Goal: Communication & Community: Share content

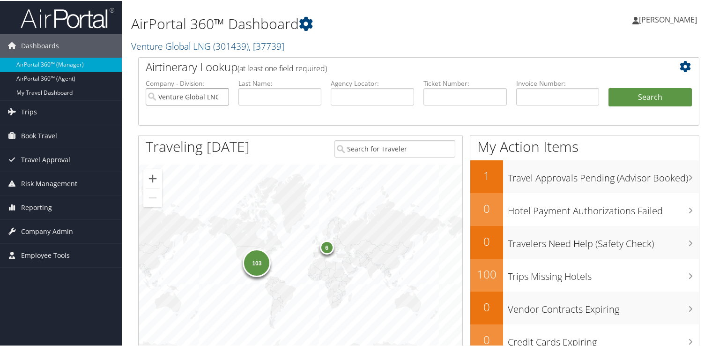
click at [219, 97] on input "Venture Global LNG" at bounding box center [187, 95] width 83 height 17
click at [384, 96] on input "text" at bounding box center [372, 95] width 83 height 17
paste input "D9PD93"
type input "D9PD93"
click at [598, 102] on li "Invoice Number:" at bounding box center [558, 100] width 93 height 44
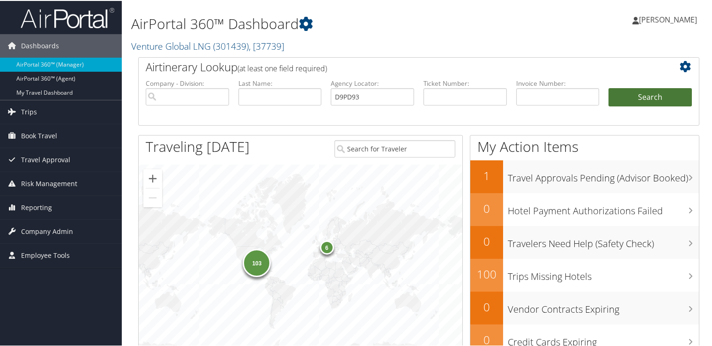
click at [646, 96] on button "Search" at bounding box center [650, 96] width 83 height 19
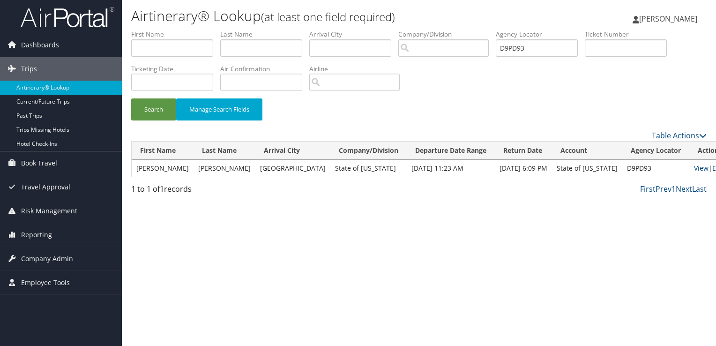
click at [712, 169] on link "Email" at bounding box center [720, 168] width 17 height 9
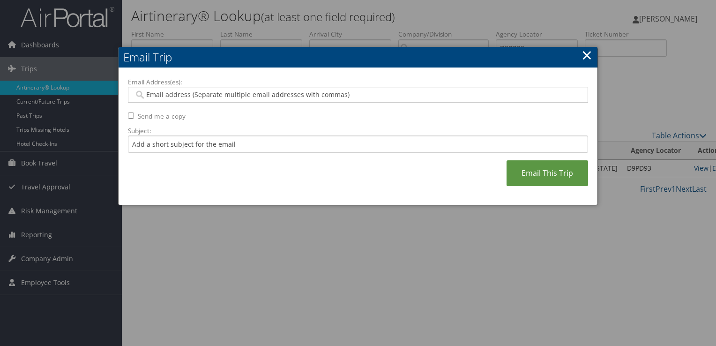
click at [199, 104] on div "Email Address(es): Send me a copy Subject: Email This Trip" at bounding box center [358, 136] width 460 height 119
click at [201, 98] on input "Email Address(es):" at bounding box center [358, 94] width 448 height 9
paste input "[PERSON_NAME][EMAIL_ADDRESS][PERSON_NAME][DOMAIN_NAME][US_STATE]"
type input "[PERSON_NAME][EMAIL_ADDRESS][PERSON_NAME][DOMAIN_NAME][US_STATE]"
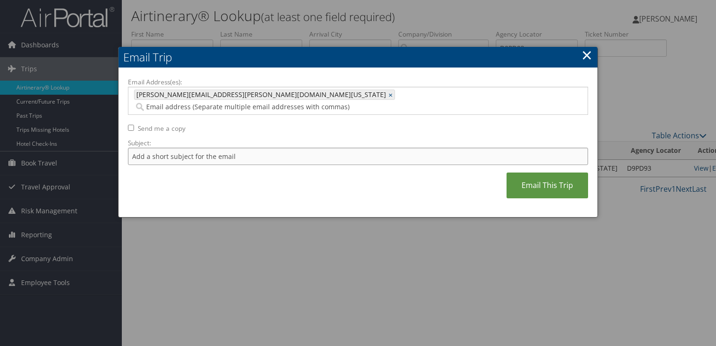
click at [191, 148] on input "Subject:" at bounding box center [358, 156] width 460 height 17
click at [130, 148] on input "Flight Confirmation [DATE]" at bounding box center [358, 156] width 460 height 17
click at [265, 148] on input "United Flight Confirmation [DATE]" at bounding box center [358, 156] width 460 height 17
type input "United Flight Confirmation [DATE] - [DATE]"
click at [265, 148] on input "United Flight Confirmation [DATE] - [DATE]" at bounding box center [358, 156] width 460 height 17
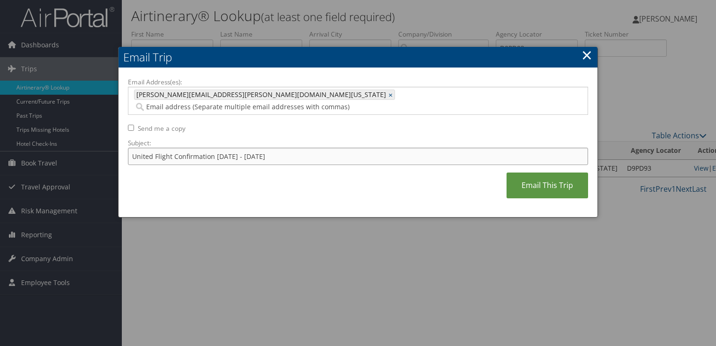
click at [265, 148] on input "United Flight Confirmation [DATE] - [DATE]" at bounding box center [358, 156] width 460 height 17
click at [546, 172] on link "Email This Trip" at bounding box center [548, 185] width 82 height 26
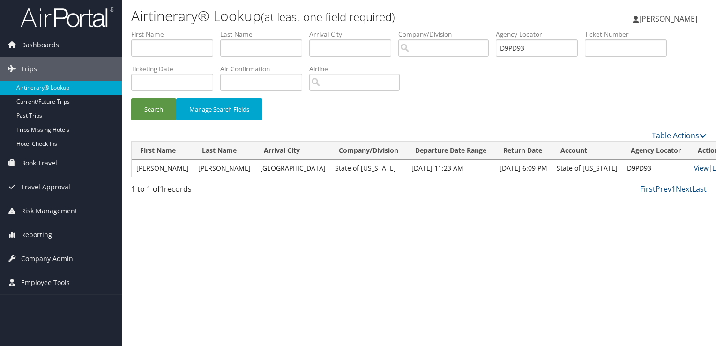
click at [712, 168] on link "Email" at bounding box center [720, 168] width 17 height 9
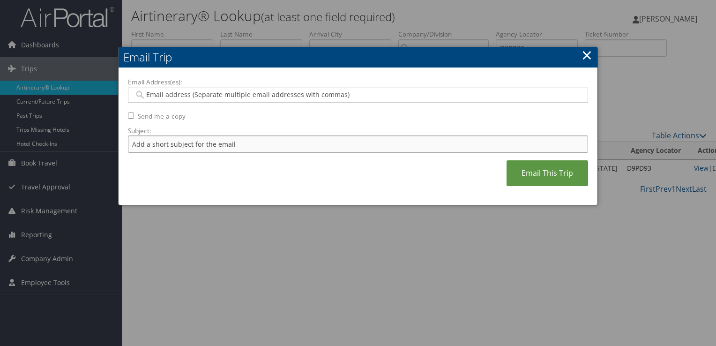
click at [232, 145] on input "Subject:" at bounding box center [358, 143] width 460 height 17
paste input "United Flight Confirmation [DATE] - [DATE]"
type input "United Flight Confirmation [DATE] - [DATE]"
click at [225, 100] on div at bounding box center [358, 95] width 460 height 16
paste input "[PERSON_NAME][EMAIL_ADDRESS][PERSON_NAME][DOMAIN_NAME][US_STATE]"
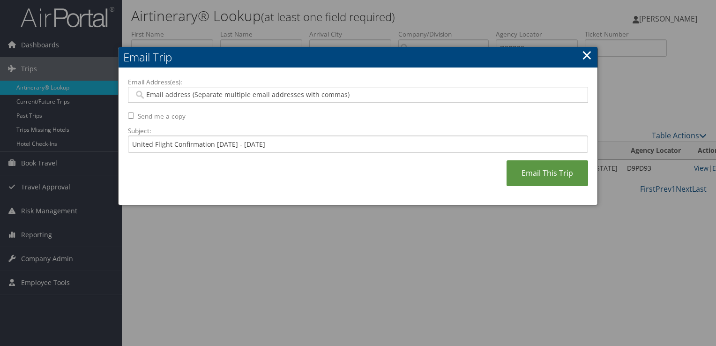
type input "[PERSON_NAME][EMAIL_ADDRESS][PERSON_NAME][DOMAIN_NAME][US_STATE]"
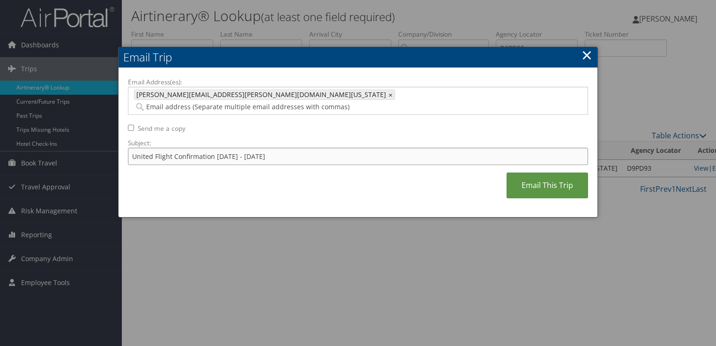
click at [288, 148] on input "United Flight Confirmation [DATE] - [DATE]" at bounding box center [358, 156] width 460 height 17
type input "United Flight Confirmation [DATE] - [DATE] for [PERSON_NAME]"
click at [544, 172] on link "Email This Trip" at bounding box center [548, 185] width 82 height 26
